Goal: Complete application form: Complete application form

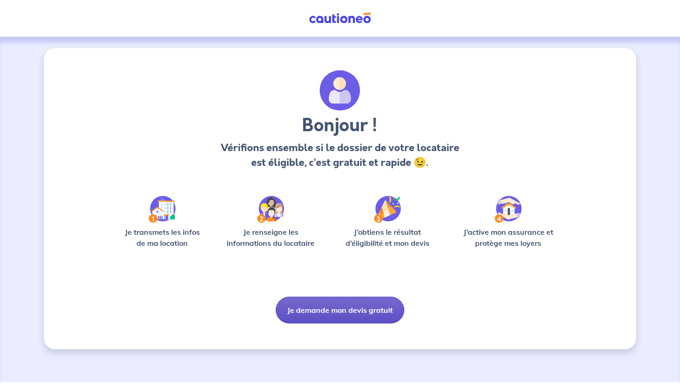
click at [327, 307] on button "Je demande mon devis gratuit" at bounding box center [340, 310] width 129 height 27
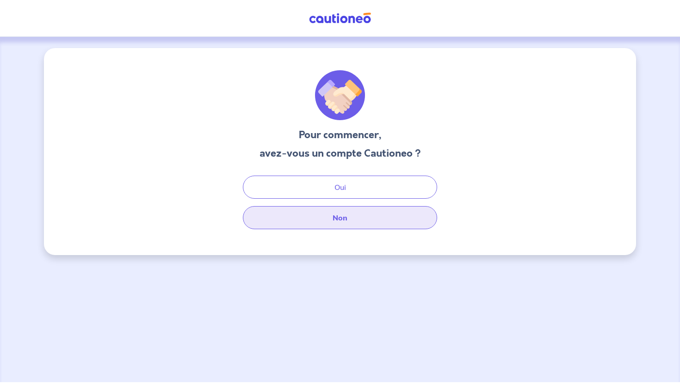
click at [331, 216] on button "Non" at bounding box center [340, 217] width 194 height 23
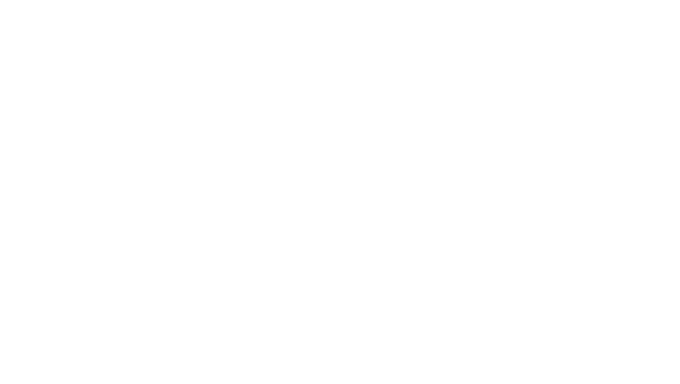
select select "FR"
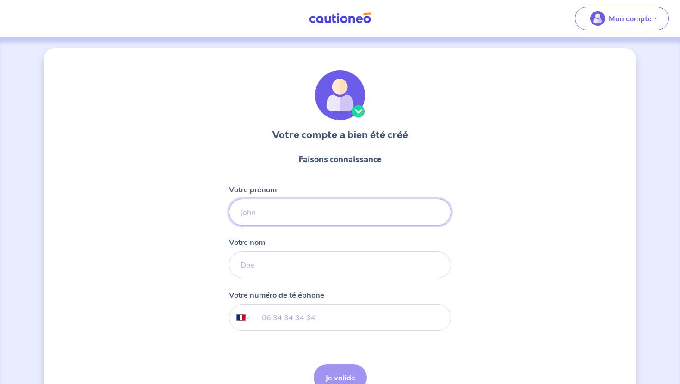
click at [263, 201] on input "Votre prénom" at bounding box center [340, 212] width 222 height 27
type input "[PERSON_NAME]"
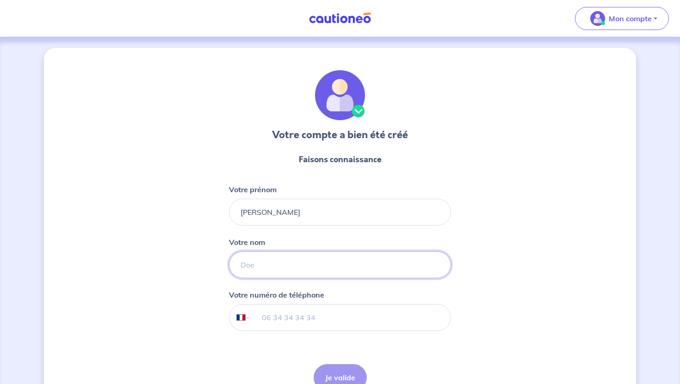
type input "DESIRE"
type input "06 26 90 78 45"
click at [334, 375] on button "Je valide" at bounding box center [340, 377] width 53 height 27
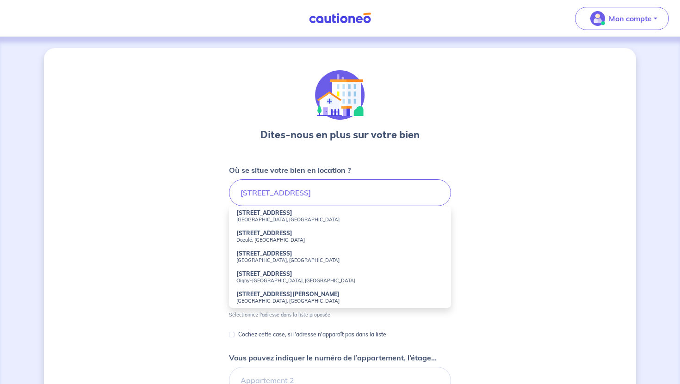
click at [267, 223] on li "129 Rue de Silly Boulogne-Billancourt, France" at bounding box center [340, 216] width 222 height 20
type input "129 Rue de Silly, Boulogne-Billancourt, France"
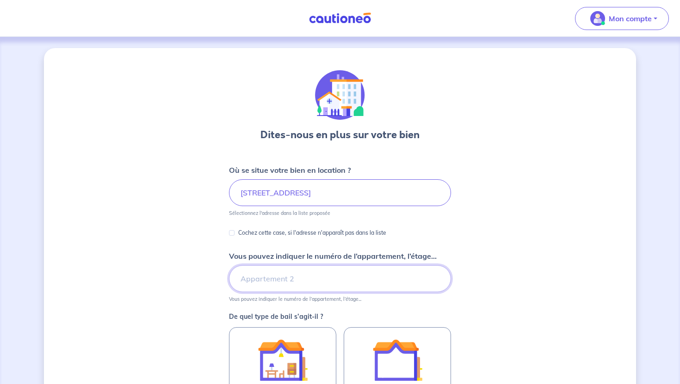
click at [261, 287] on input "Vous pouvez indiquer le numéro de l’appartement, l’étage..." at bounding box center [340, 278] width 222 height 27
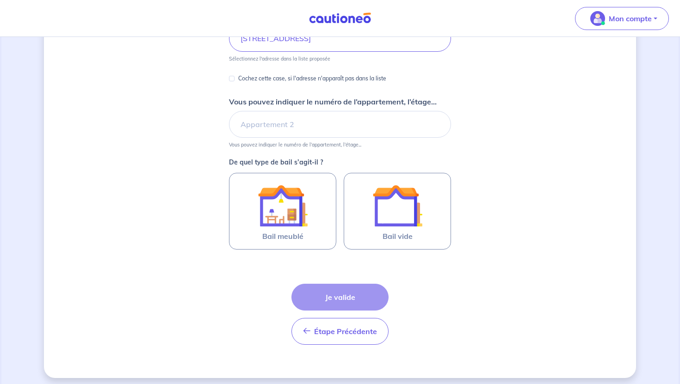
scroll to position [160, 0]
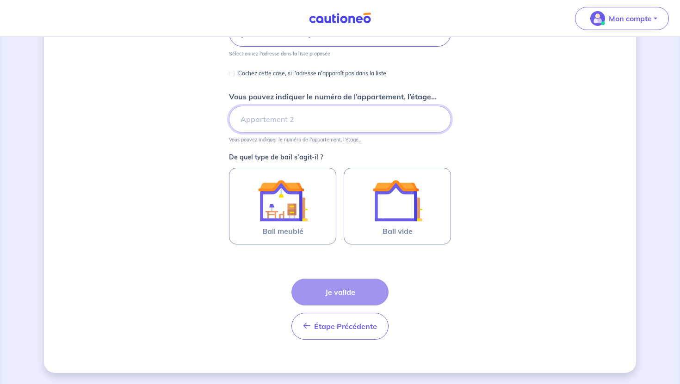
click at [293, 123] on input "Vous pouvez indiquer le numéro de l’appartement, l’étage..." at bounding box center [340, 119] width 222 height 27
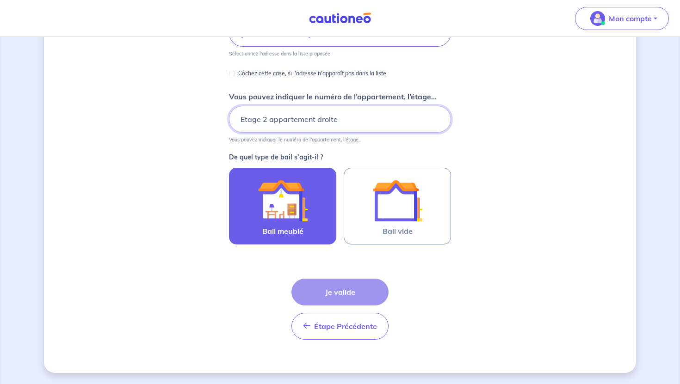
type input "Etage 2 appartement droite"
click at [281, 193] on img at bounding box center [283, 201] width 50 height 50
click at [0, 0] on input "Bail meublé" at bounding box center [0, 0] width 0 height 0
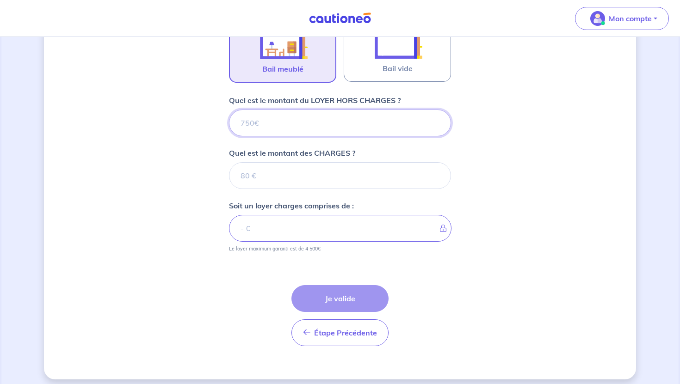
scroll to position [329, 0]
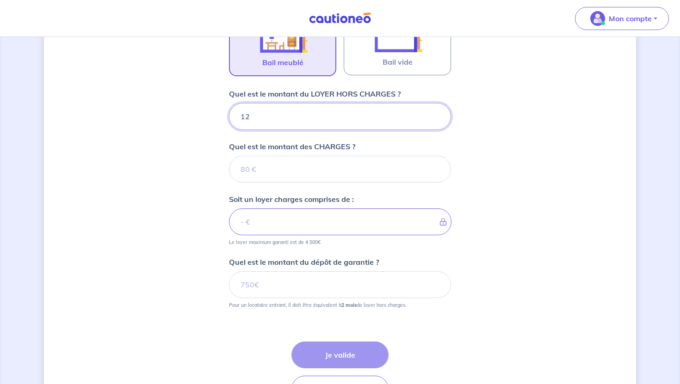
type input "122"
type input "1220"
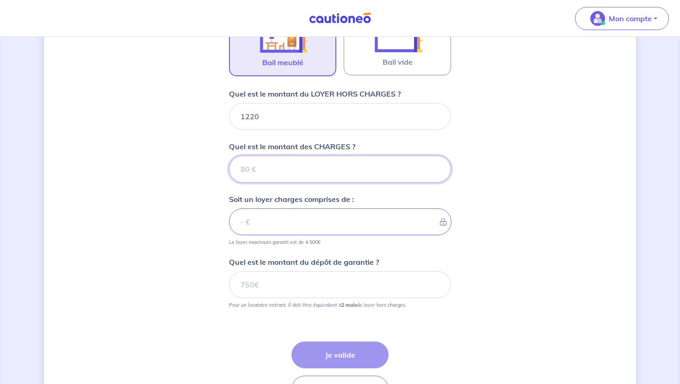
click at [248, 167] on input "Quel est le montant des CHARGES ?" at bounding box center [340, 169] width 222 height 27
type input "80"
type input "1300"
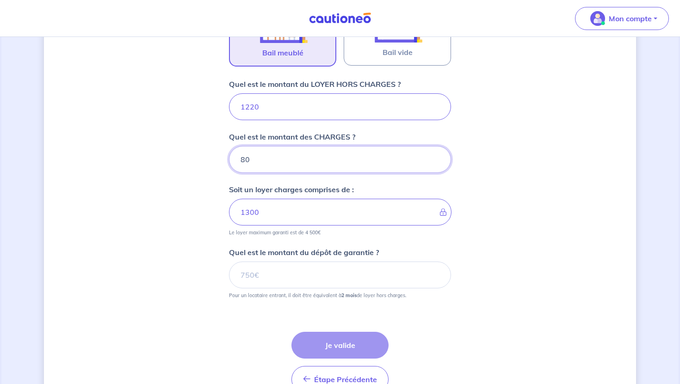
scroll to position [344, 0]
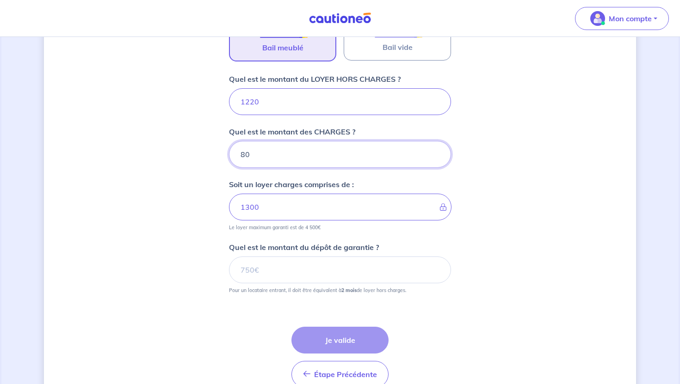
type input "80"
click at [255, 272] on input "Quel est le montant du dépôt de garantie ?" at bounding box center [340, 270] width 222 height 27
type input "2440"
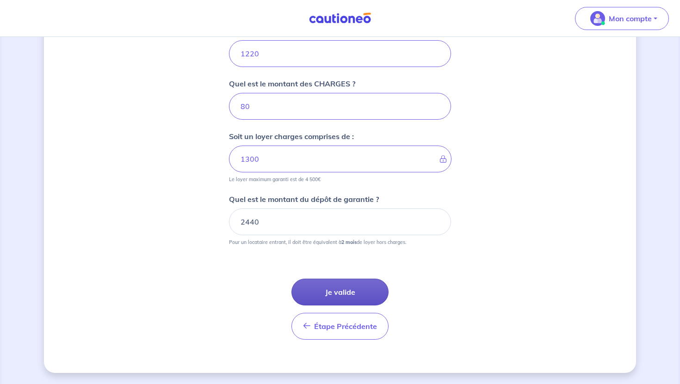
click at [320, 296] on button "Je valide" at bounding box center [339, 292] width 97 height 27
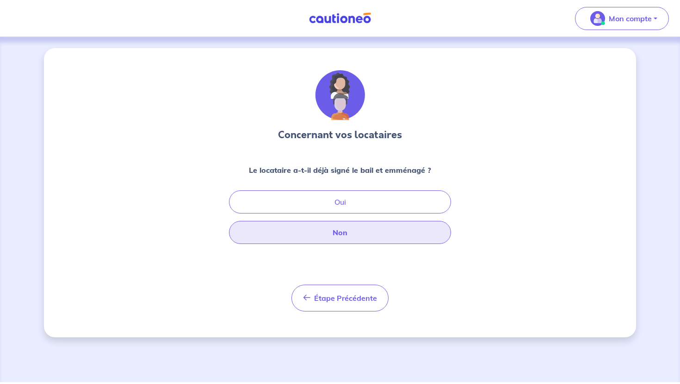
click at [327, 232] on button "Non" at bounding box center [340, 232] width 222 height 23
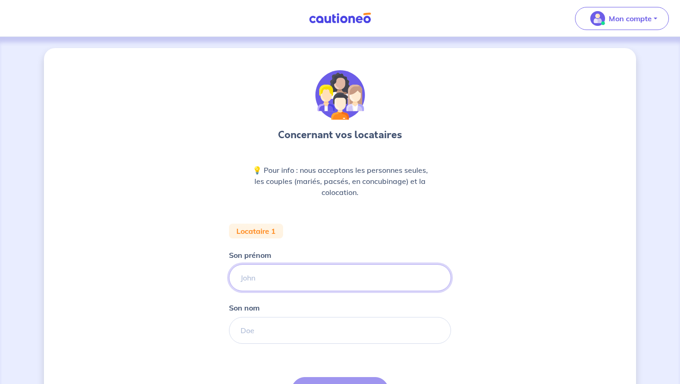
click at [267, 283] on input "Son prénom" at bounding box center [340, 278] width 222 height 27
type input "Elisa"
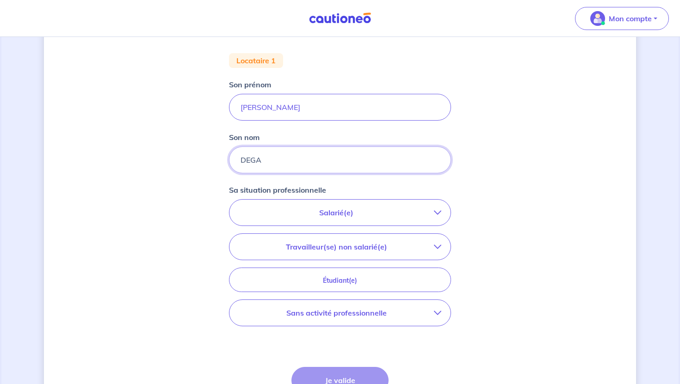
scroll to position [172, 0]
type input "DEGA"
click at [351, 311] on p "Sans activité professionnelle" at bounding box center [336, 311] width 195 height 11
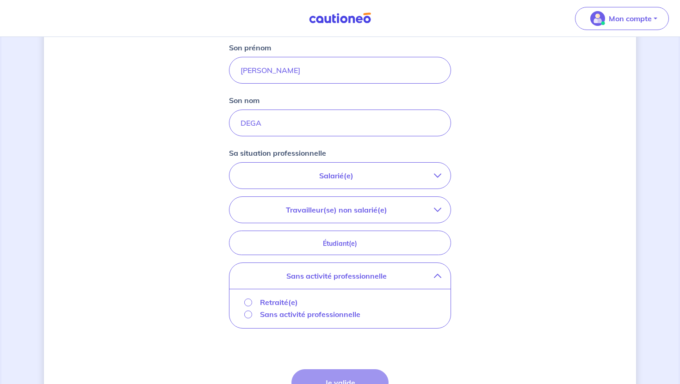
scroll to position [209, 0]
click at [248, 314] on input "Sans activité professionnelle" at bounding box center [248, 314] width 8 height 8
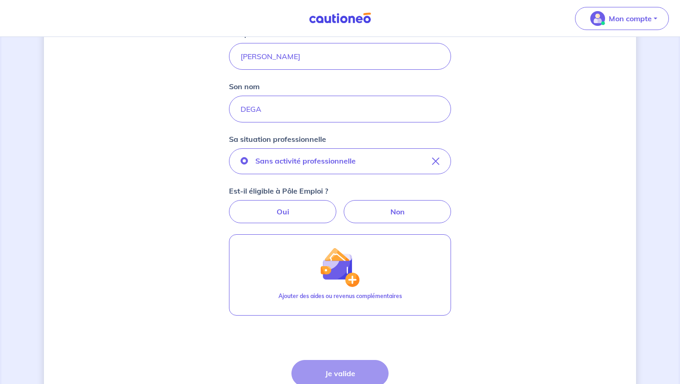
scroll to position [256, 0]
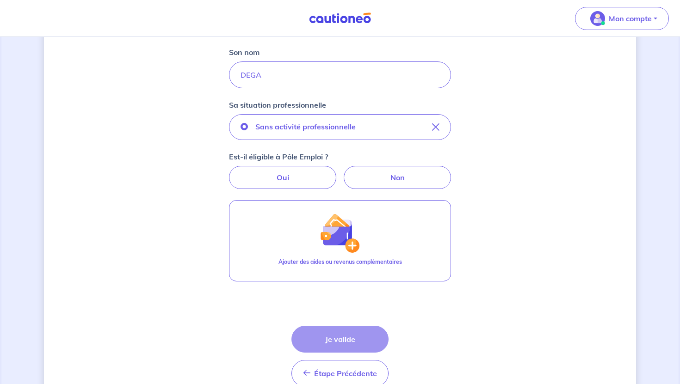
click at [248, 314] on form "Locataire 1 Son prénom Elisa Son nom DEGA Sa situation professionnelle Sans act…" at bounding box center [340, 181] width 222 height 426
click at [397, 180] on label "Non" at bounding box center [397, 177] width 107 height 23
click at [343, 172] on input "Non" at bounding box center [340, 169] width 6 height 6
radio input "true"
click at [337, 340] on div "Étape Précédente Précédent Je valide Je valide" at bounding box center [339, 356] width 97 height 61
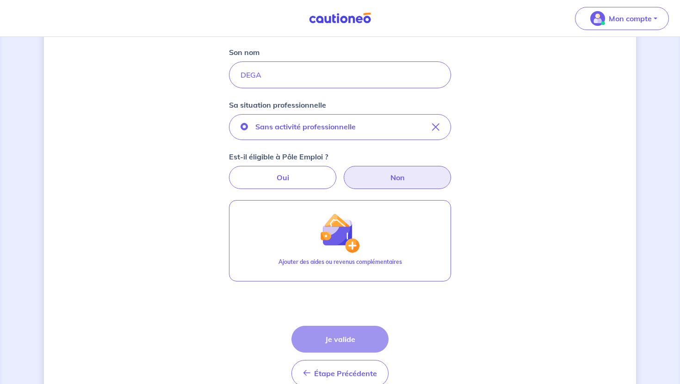
click at [398, 176] on label "Non" at bounding box center [397, 177] width 107 height 23
click at [343, 172] on input "Non" at bounding box center [340, 169] width 6 height 6
click at [494, 193] on div "Concernant vos locataires 💡 Pour info : nous acceptons les personnes seules, le…" at bounding box center [340, 106] width 592 height 628
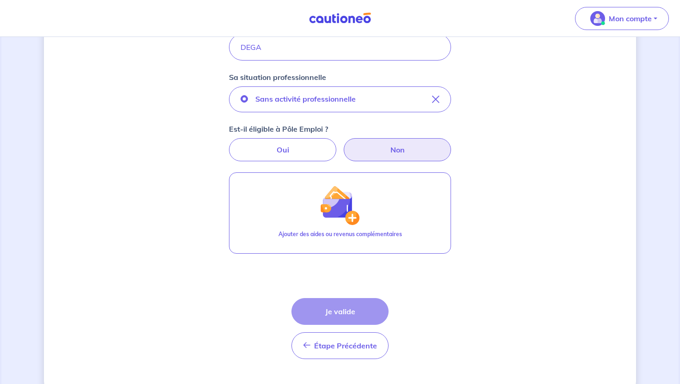
scroll to position [291, 0]
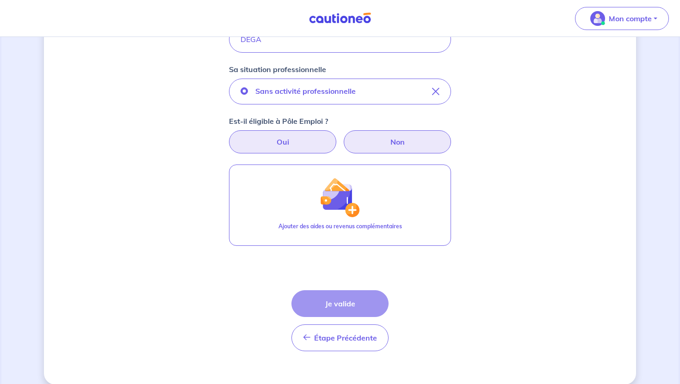
click at [289, 139] on label "Oui" at bounding box center [282, 141] width 107 height 23
click at [337, 136] on input "Oui" at bounding box center [340, 133] width 6 height 6
radio input "true"
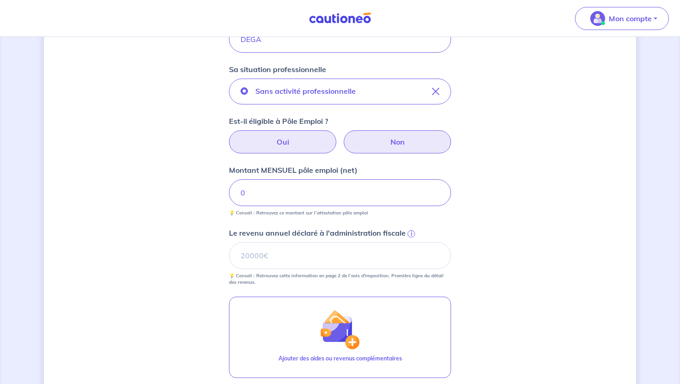
click at [385, 142] on label "Non" at bounding box center [397, 141] width 107 height 23
click at [343, 136] on input "Non" at bounding box center [340, 133] width 6 height 6
radio input "true"
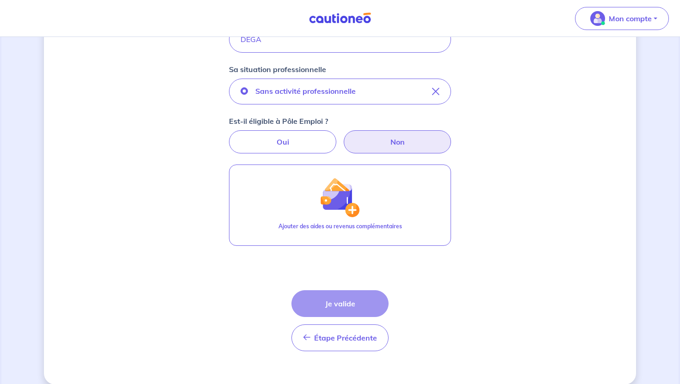
click at [330, 302] on div "Étape Précédente Précédent Je valide Je valide" at bounding box center [339, 320] width 97 height 61
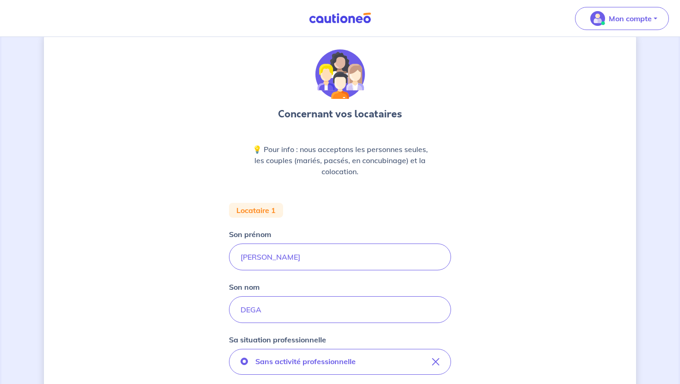
scroll to position [0, 0]
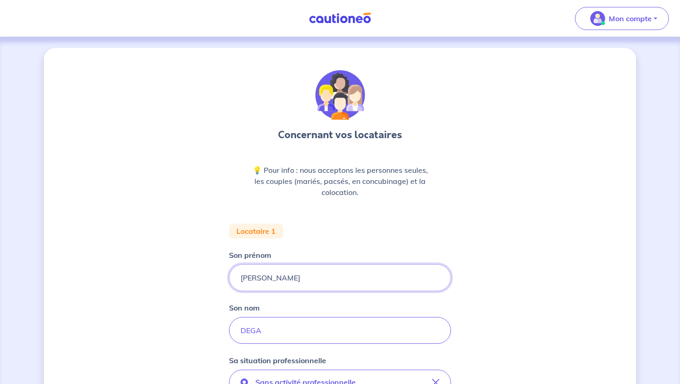
drag, startPoint x: 261, startPoint y: 277, endPoint x: 236, endPoint y: 277, distance: 25.4
click at [236, 277] on input "Elisa" at bounding box center [340, 278] width 222 height 27
type input "Lilian"
drag, startPoint x: 273, startPoint y: 327, endPoint x: 204, endPoint y: 327, distance: 68.9
click at [204, 327] on div "Concernant vos locataires 💡 Pour info : nous acceptons les personnes seules, le…" at bounding box center [340, 362] width 592 height 628
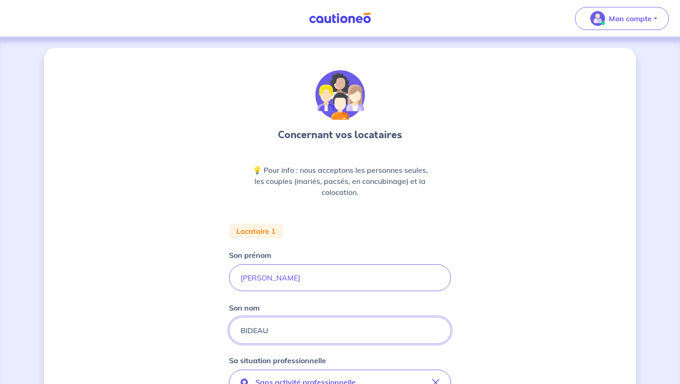
type input "BIDEAU"
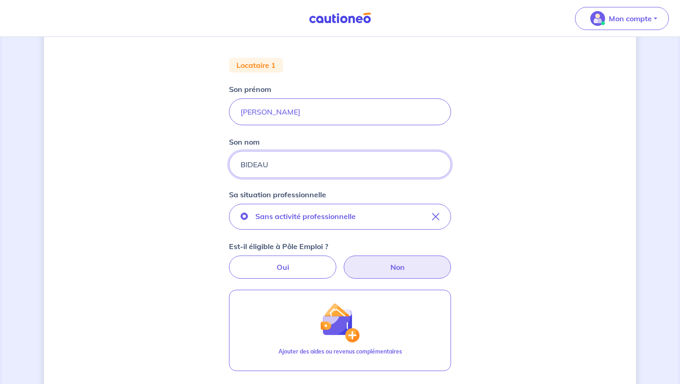
scroll to position [167, 0]
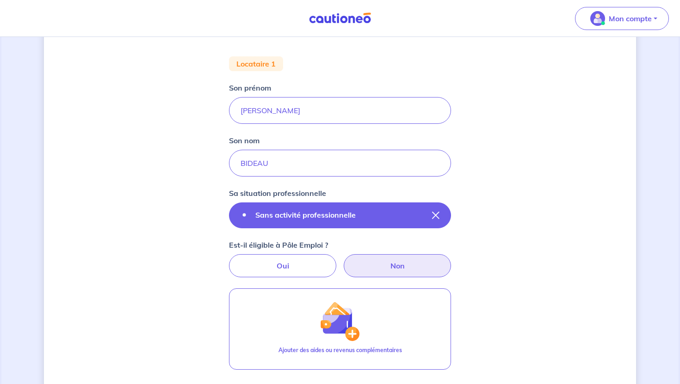
click at [319, 220] on p "Sans activité professionnelle" at bounding box center [305, 215] width 100 height 11
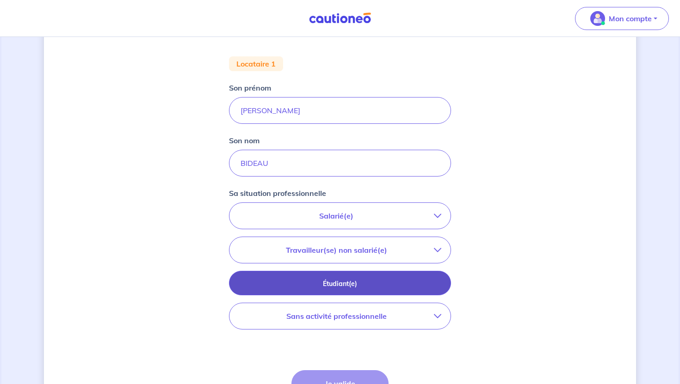
click at [331, 289] on button "Étudiant(e)" at bounding box center [340, 283] width 222 height 25
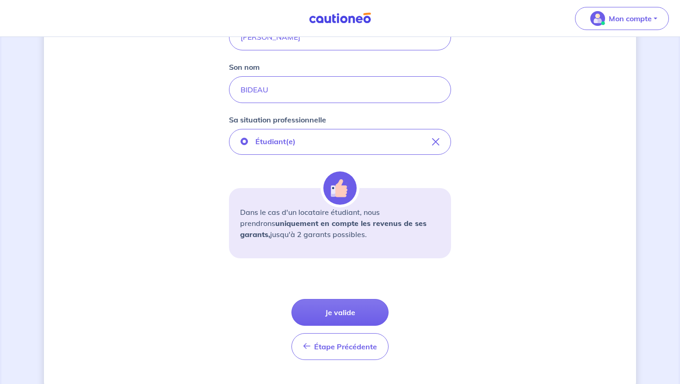
scroll to position [242, 0]
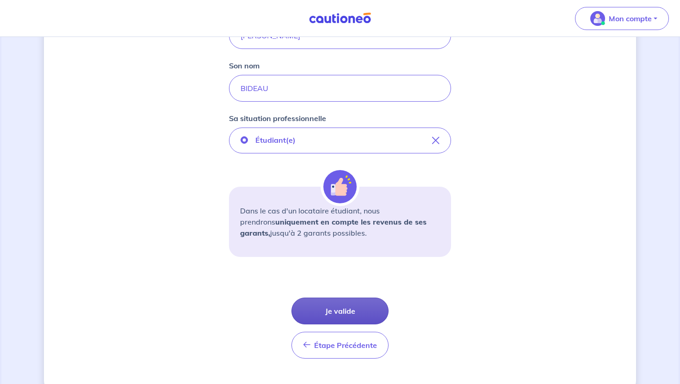
click at [340, 314] on button "Je valide" at bounding box center [339, 311] width 97 height 27
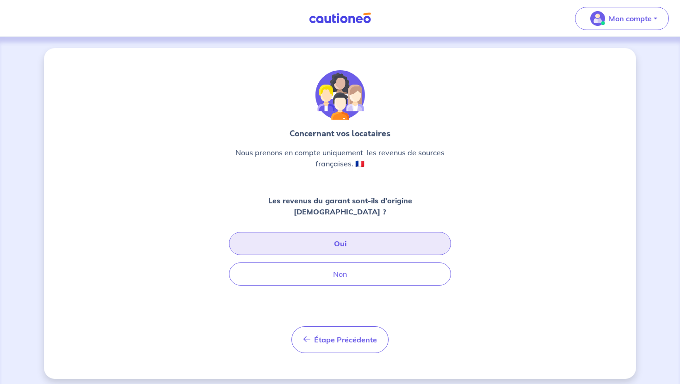
click at [345, 234] on button "Oui" at bounding box center [340, 243] width 222 height 23
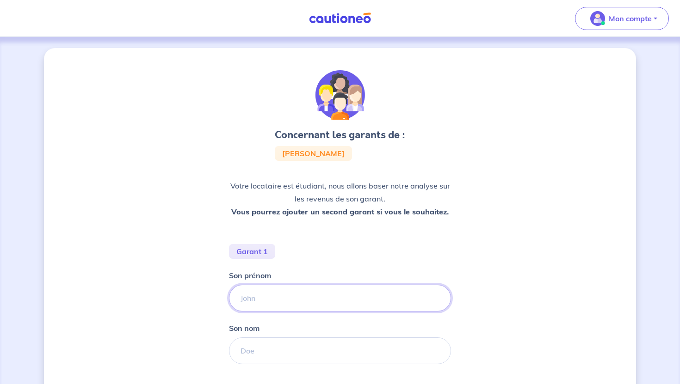
click at [256, 298] on input "Son prénom" at bounding box center [340, 298] width 222 height 27
type input "Cécile"
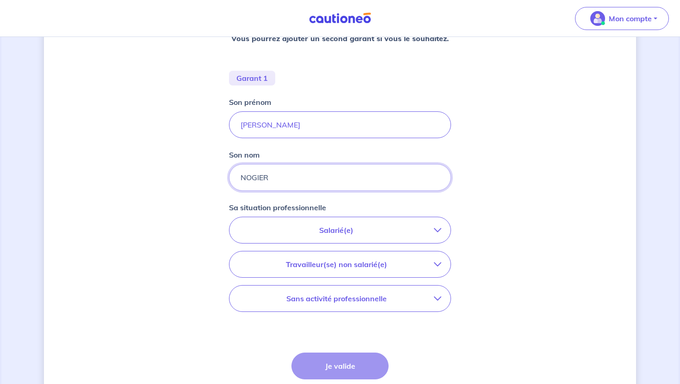
scroll to position [174, 0]
type input "NOGIER"
click at [290, 226] on p "Salarié(e)" at bounding box center [336, 229] width 195 height 11
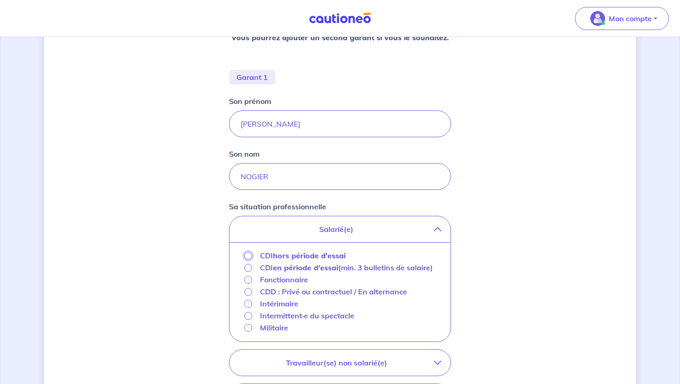
click at [248, 255] on input "CDI hors période d'essai" at bounding box center [248, 256] width 8 height 8
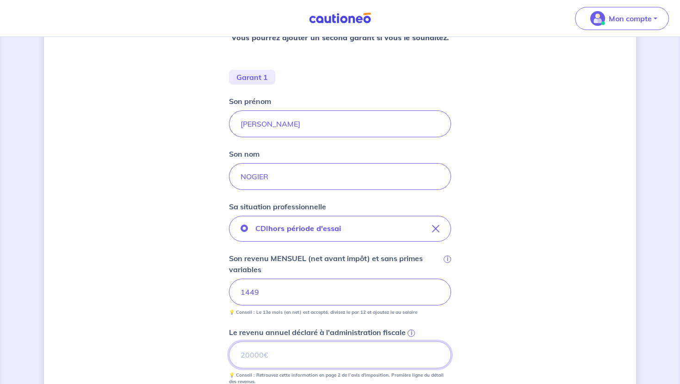
click at [248, 356] on input "Le revenu annuel déclaré à l'administration fiscale i" at bounding box center [340, 355] width 222 height 27
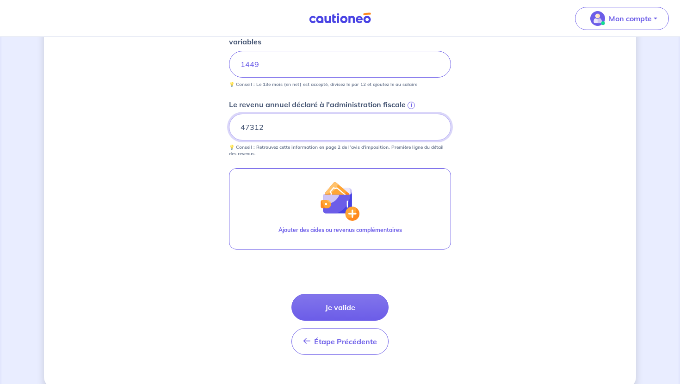
scroll to position [403, 0]
type input "47312"
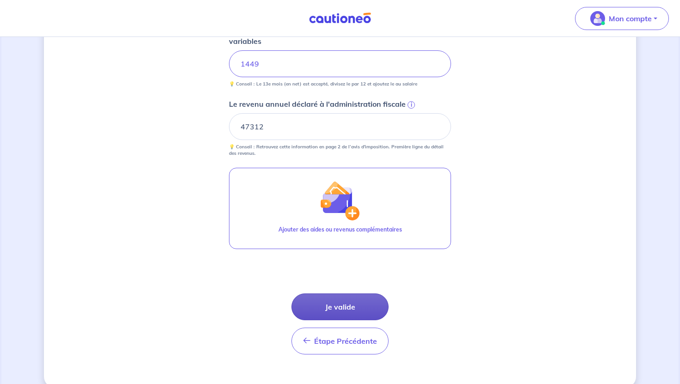
click at [347, 310] on button "Je valide" at bounding box center [339, 307] width 97 height 27
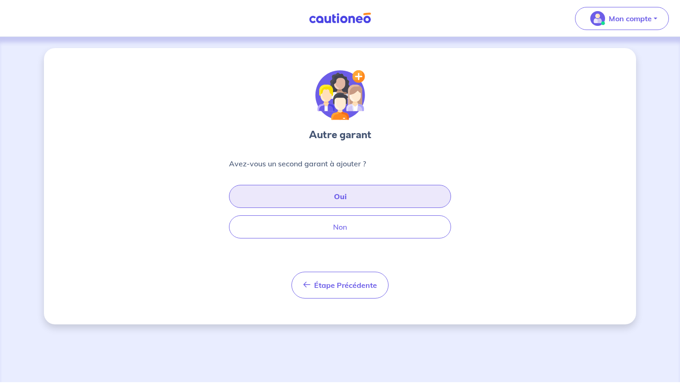
click at [348, 197] on button "Oui" at bounding box center [340, 196] width 222 height 23
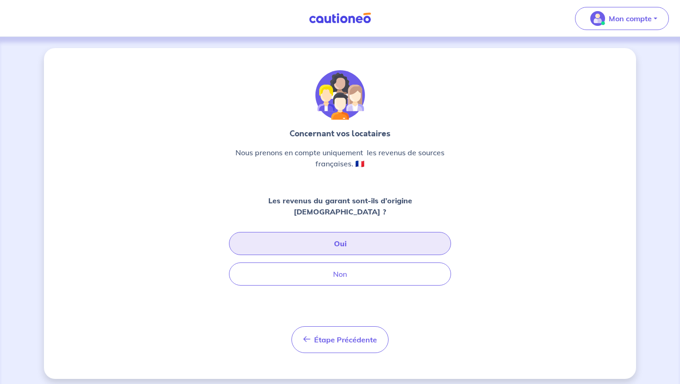
click at [339, 237] on button "Oui" at bounding box center [340, 243] width 222 height 23
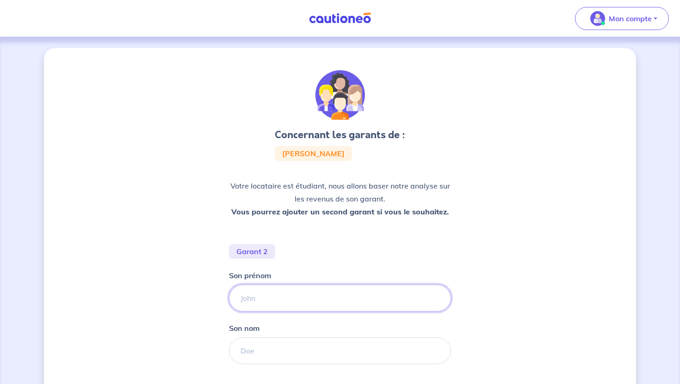
click at [255, 303] on input "Son prénom" at bounding box center [340, 298] width 222 height 27
type input "Alain"
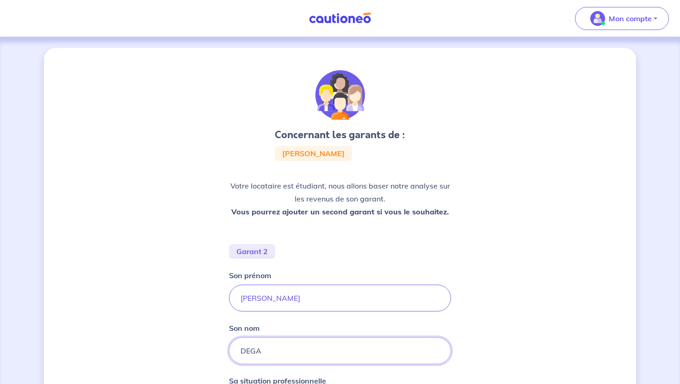
type input "DEGA"
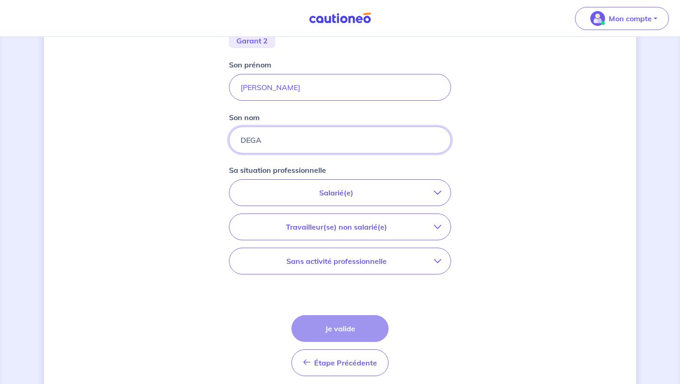
scroll to position [247, 0]
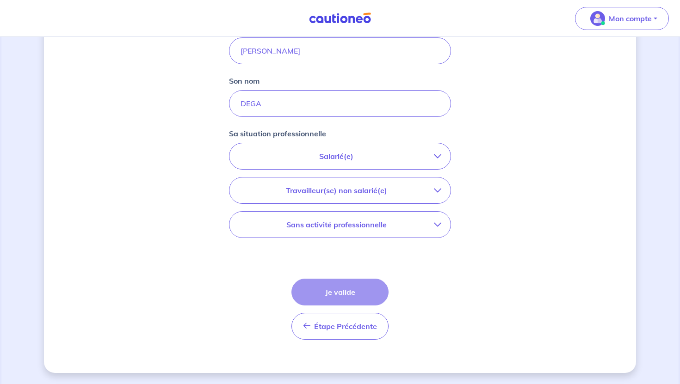
click at [308, 151] on p "Salarié(e)" at bounding box center [336, 156] width 195 height 11
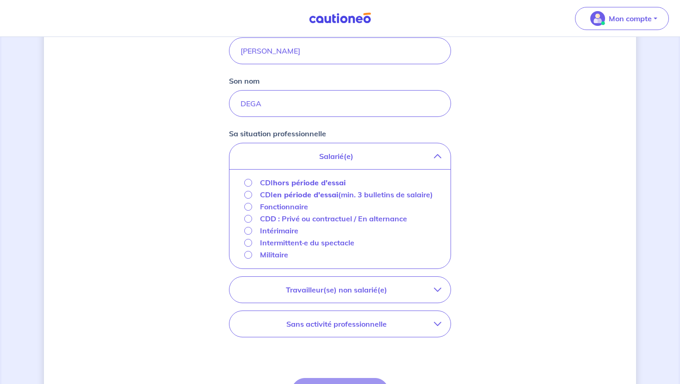
click at [292, 183] on strong "hors période d'essai" at bounding box center [309, 182] width 73 height 9
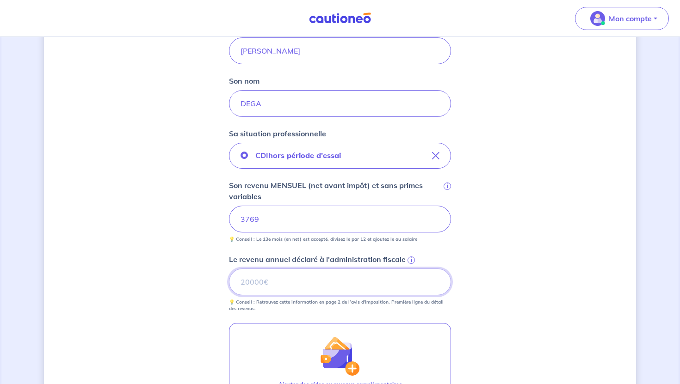
click at [269, 288] on input "Le revenu annuel déclaré à l'administration fiscale i" at bounding box center [340, 282] width 222 height 27
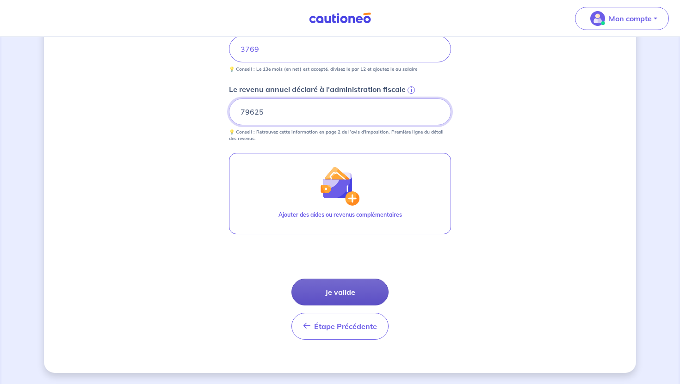
type input "79625"
click at [341, 292] on button "Je valide" at bounding box center [339, 292] width 97 height 27
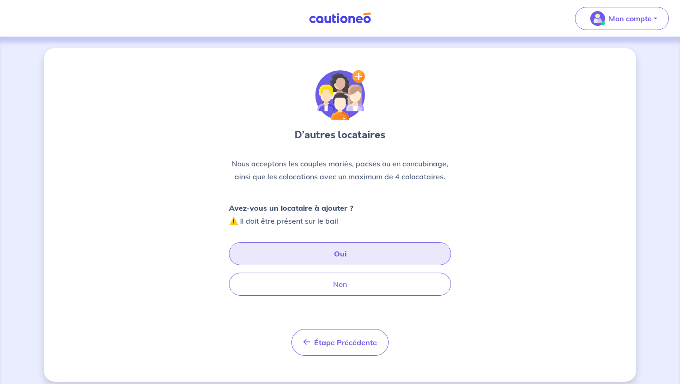
click at [337, 249] on button "Oui" at bounding box center [340, 253] width 222 height 23
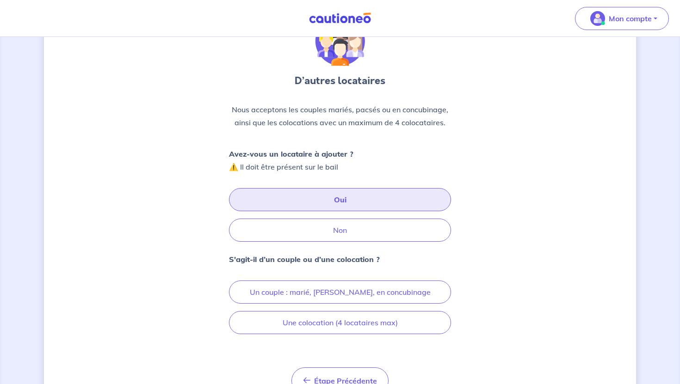
scroll to position [60, 0]
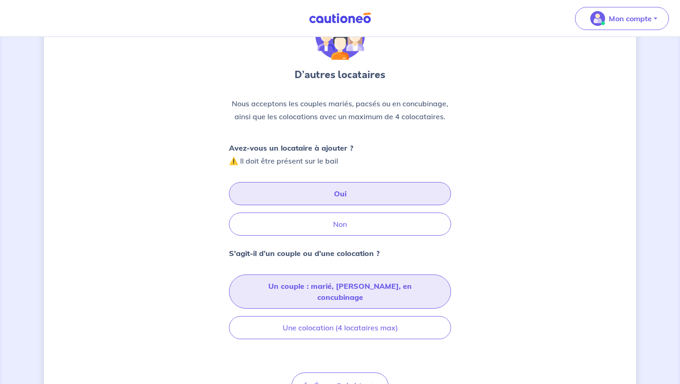
click at [330, 289] on button "Un couple : marié, pacsé, en concubinage" at bounding box center [340, 292] width 222 height 34
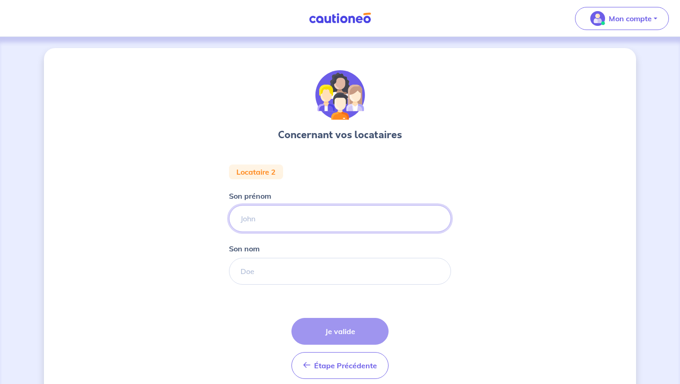
click at [276, 213] on input "Son prénom" at bounding box center [340, 218] width 222 height 27
type input "Cécile"
click at [272, 274] on input "Son nom" at bounding box center [340, 271] width 222 height 27
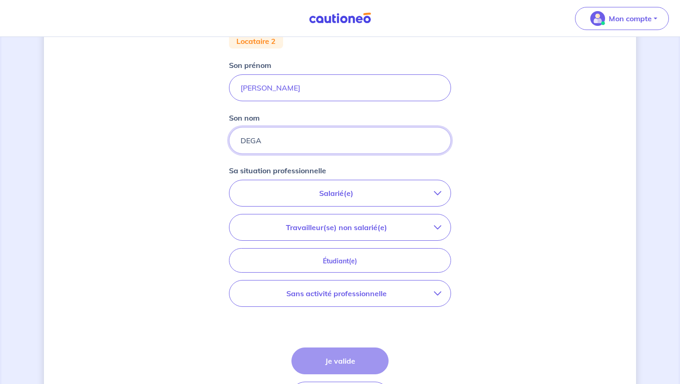
scroll to position [200, 0]
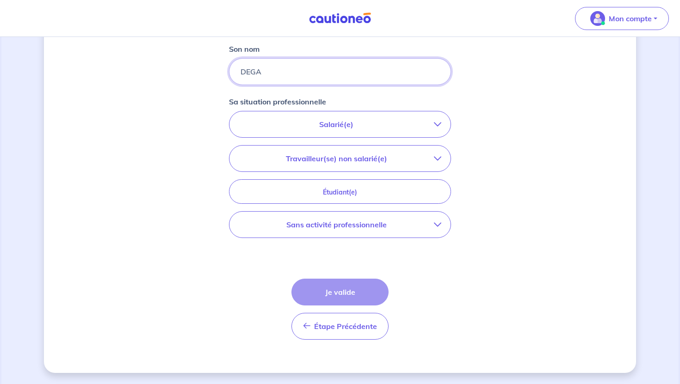
type input "DEGA"
click at [303, 228] on p "Sans activité professionnelle" at bounding box center [336, 224] width 195 height 11
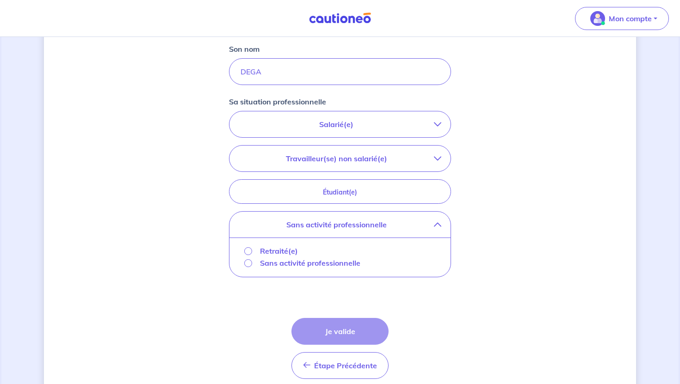
click at [284, 263] on p "Sans activité professionnelle" at bounding box center [310, 263] width 100 height 11
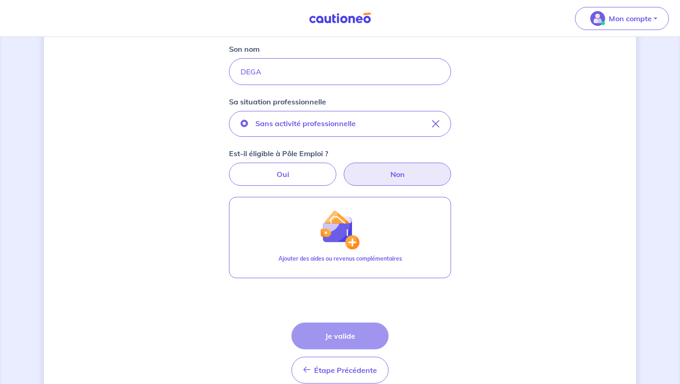
click at [403, 178] on label "Non" at bounding box center [397, 174] width 107 height 23
click at [343, 169] on input "Non" at bounding box center [340, 166] width 6 height 6
radio input "true"
click at [274, 173] on label "Oui" at bounding box center [282, 174] width 107 height 23
click at [337, 169] on input "Oui" at bounding box center [340, 166] width 6 height 6
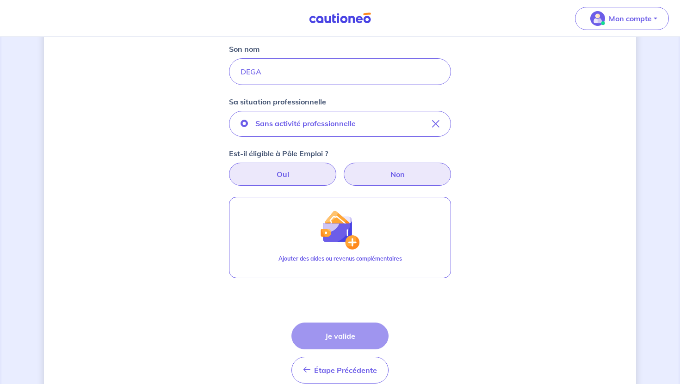
radio input "true"
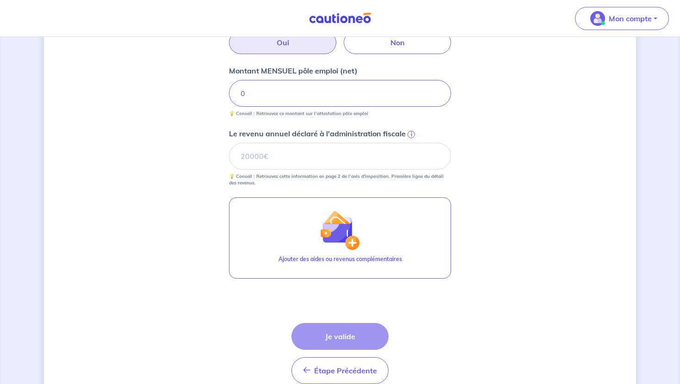
scroll to position [332, 0]
click at [340, 333] on div "Étape Précédente Précédent Je valide Je valide" at bounding box center [339, 353] width 97 height 61
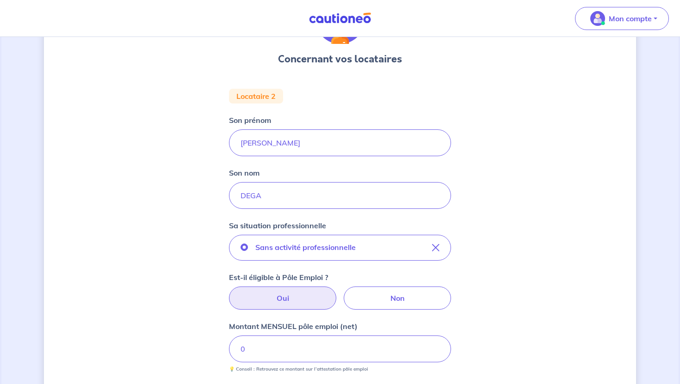
scroll to position [75, 0]
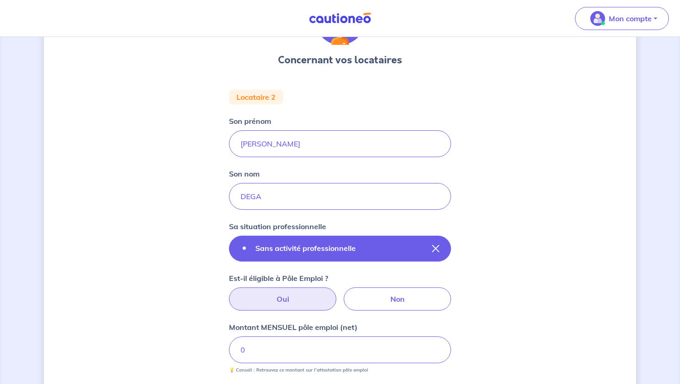
click at [434, 246] on icon "button" at bounding box center [435, 248] width 7 height 7
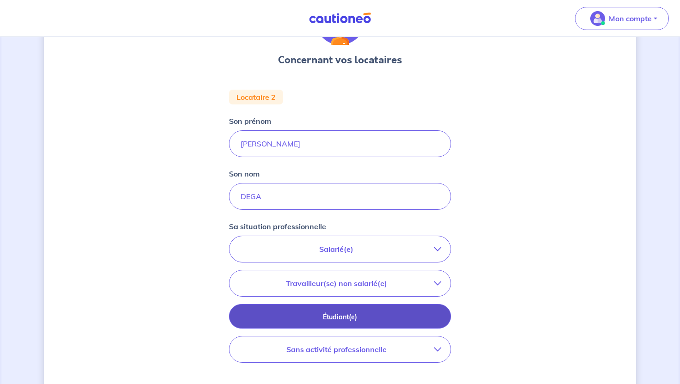
click at [359, 322] on p "Étudiant(e)" at bounding box center [339, 317] width 199 height 10
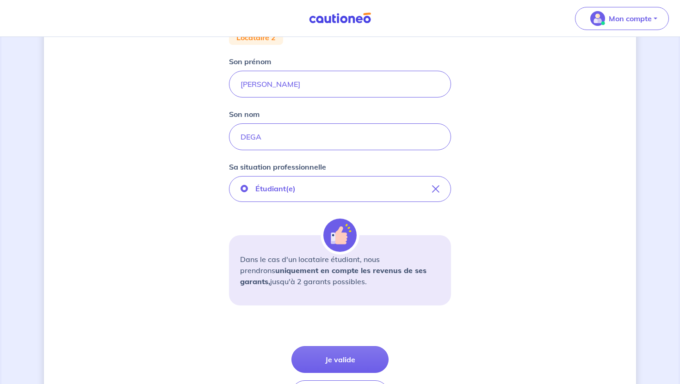
scroll to position [202, 0]
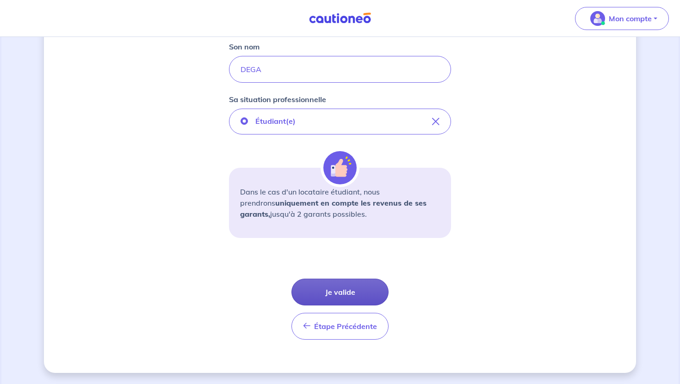
click at [344, 300] on button "Je valide" at bounding box center [339, 292] width 97 height 27
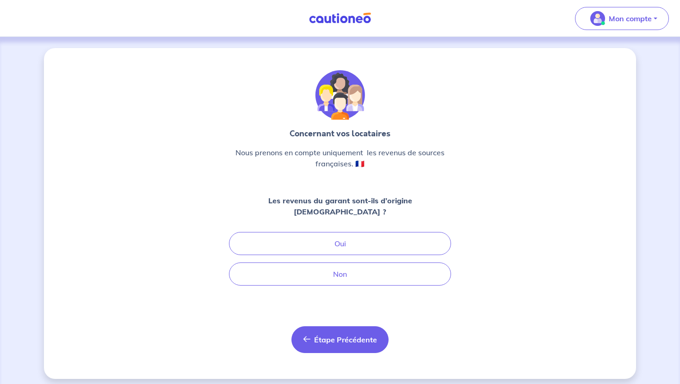
click at [327, 335] on span "Étape Précédente" at bounding box center [345, 339] width 63 height 9
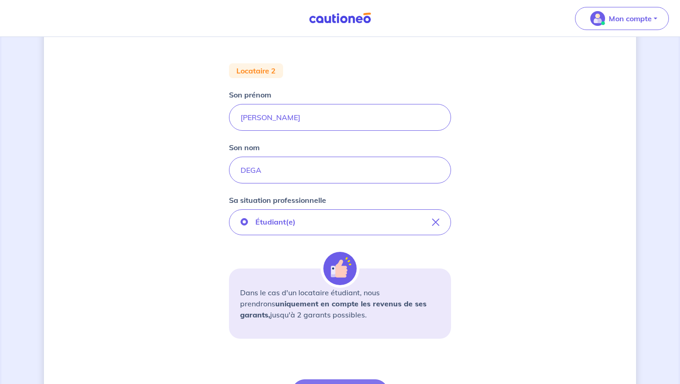
scroll to position [131, 0]
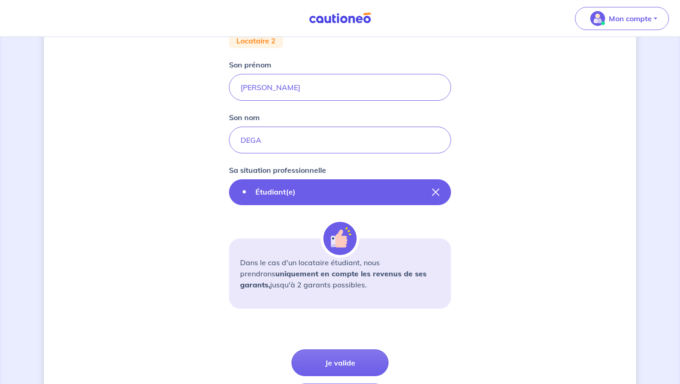
click at [428, 191] on button "Étudiant(e)" at bounding box center [340, 192] width 222 height 26
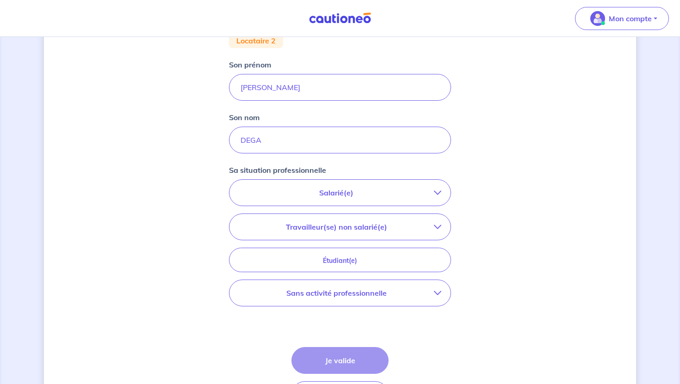
click at [428, 191] on p "Salarié(e)" at bounding box center [336, 192] width 195 height 11
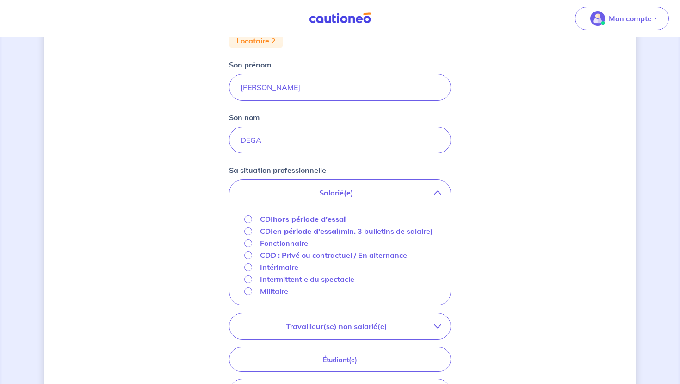
click at [326, 261] on p "CDD : Privé ou contractuel / En alternance" at bounding box center [333, 255] width 147 height 11
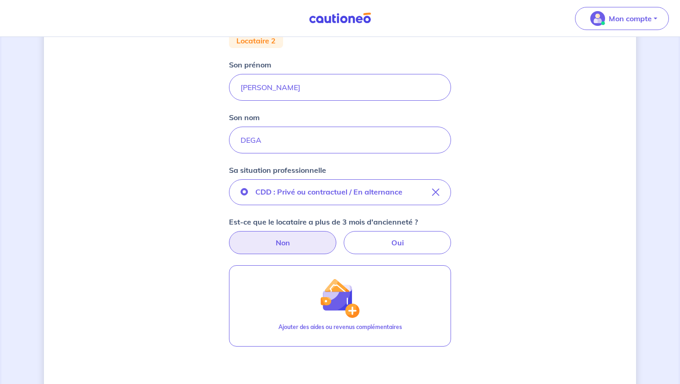
click at [285, 238] on label "Non" at bounding box center [282, 242] width 107 height 23
click at [337, 237] on input "Non" at bounding box center [340, 234] width 6 height 6
radio input "true"
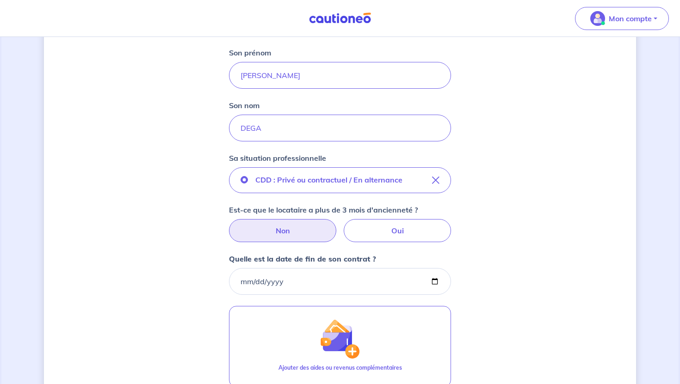
scroll to position [148, 0]
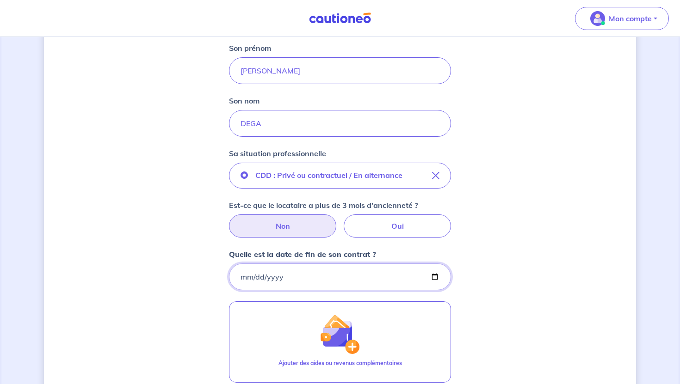
click at [240, 276] on input "Quelle est la date de fin de son contrat ?" at bounding box center [340, 277] width 222 height 27
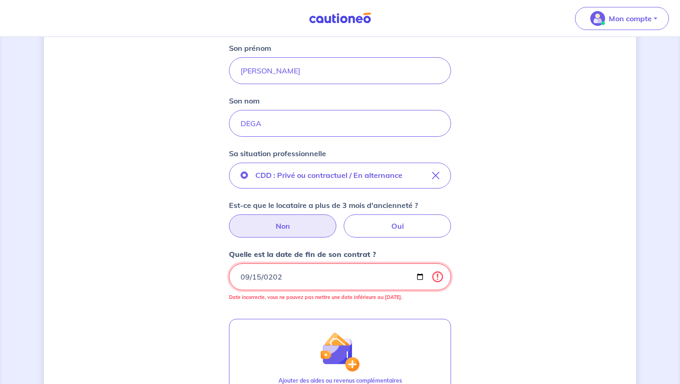
type input "2025-09-15"
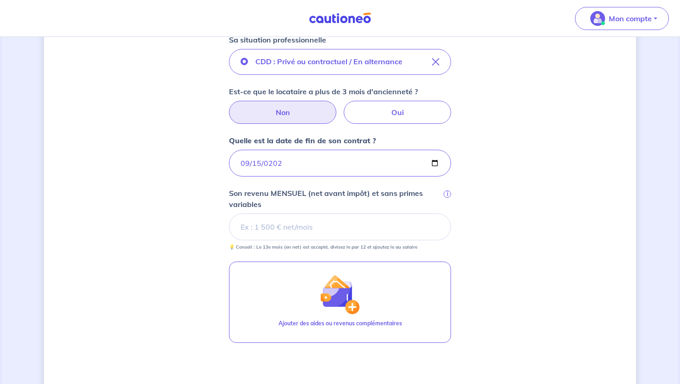
scroll to position [266, 0]
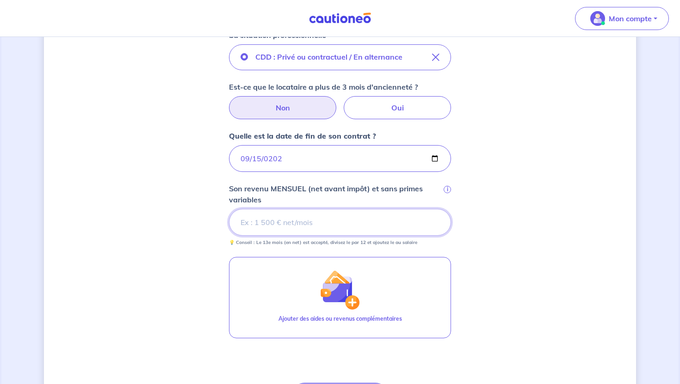
type input "0"
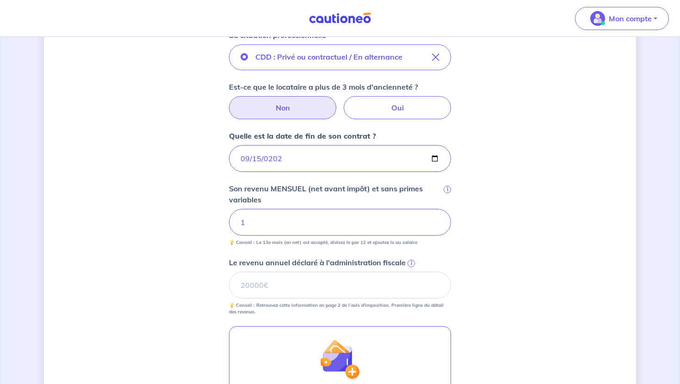
click at [532, 290] on div "Concernant vos locataires Locataire 2 Son prénom Cécile Son nom DEGA Sa situati…" at bounding box center [340, 164] width 592 height 765
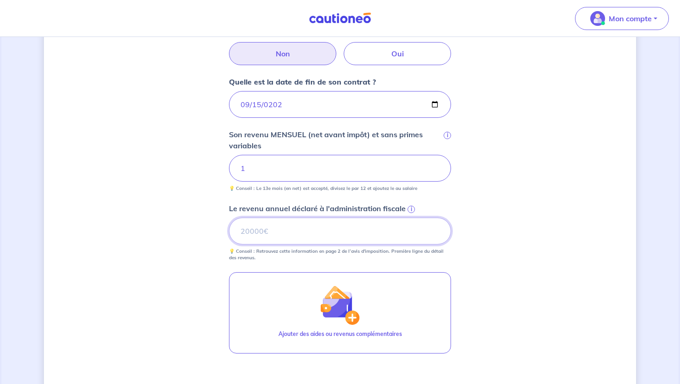
click at [258, 228] on input "Le revenu annuel déclaré à l'administration fiscale i" at bounding box center [340, 231] width 222 height 27
type input "1"
click at [679, 272] on div "Concernant vos locataires Locataire 2 Son prénom Cécile Son nom DEGA Sa situati…" at bounding box center [340, 110] width 680 height 787
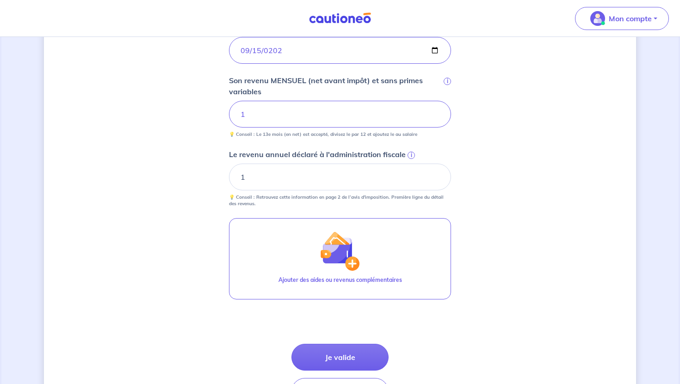
scroll to position [440, 0]
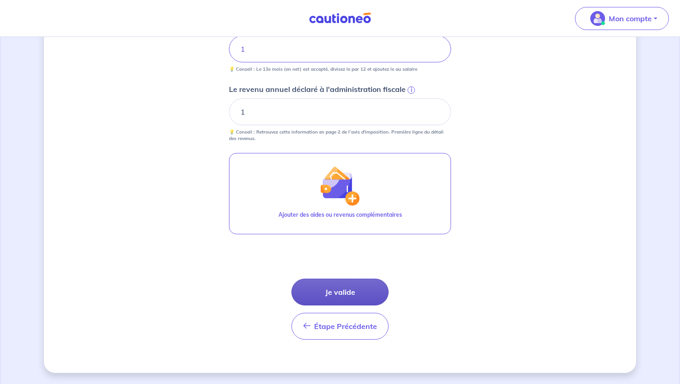
click at [367, 293] on button "Je valide" at bounding box center [339, 292] width 97 height 27
